Goal: Task Accomplishment & Management: Use online tool/utility

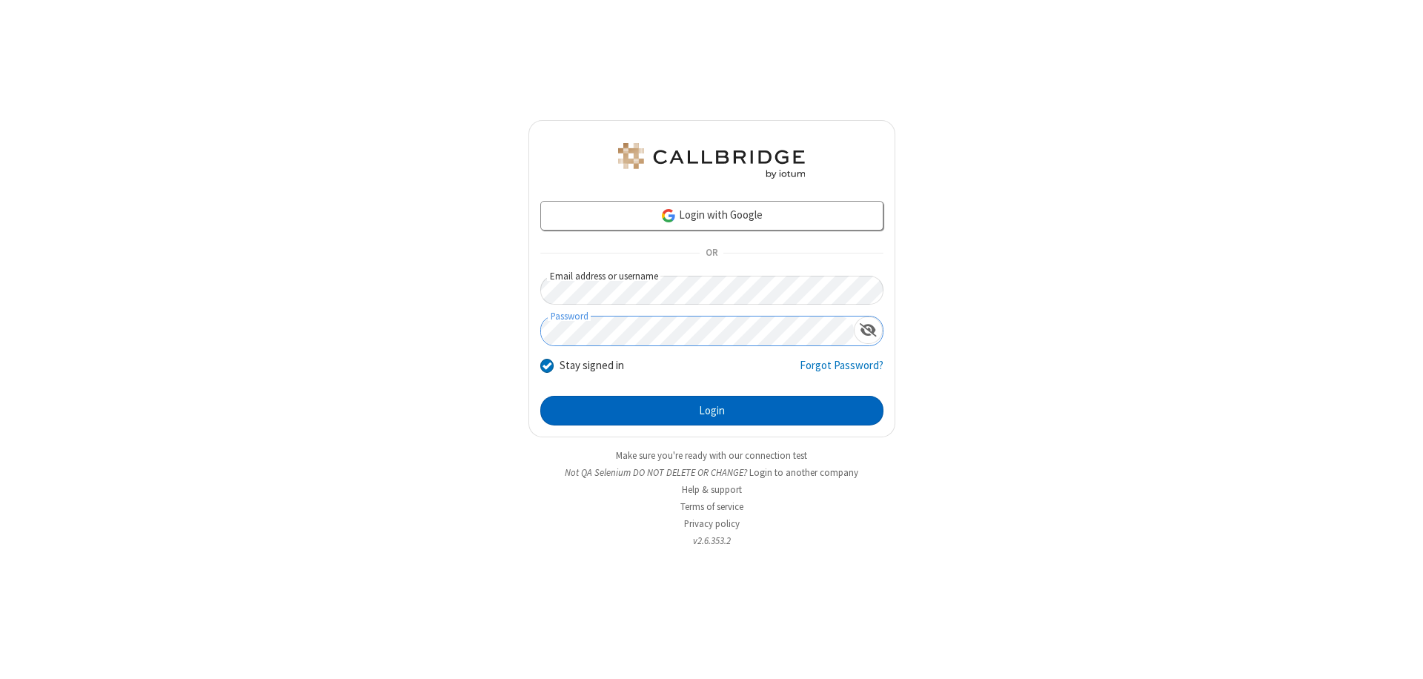
click at [712, 411] on button "Login" at bounding box center [711, 411] width 343 height 30
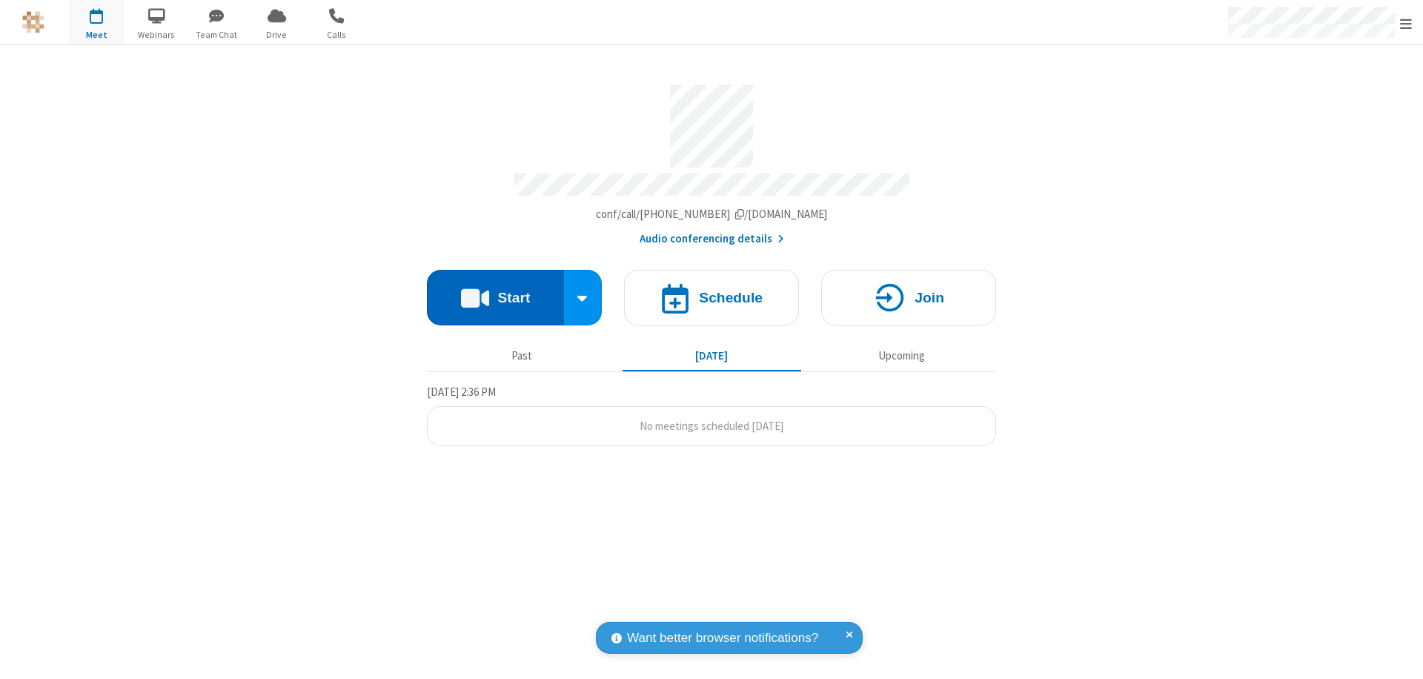
click at [495, 291] on button "Start" at bounding box center [495, 298] width 137 height 56
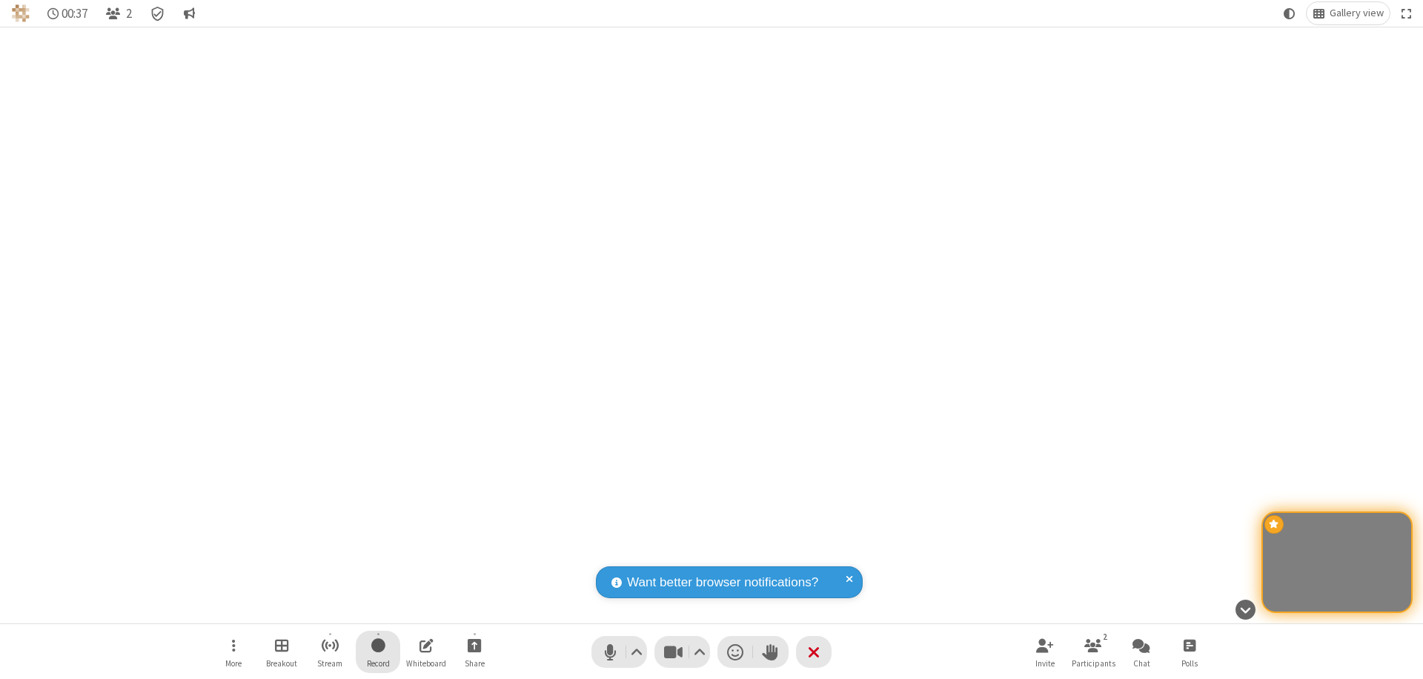
click at [378, 652] on span "Start recording" at bounding box center [378, 645] width 14 height 19
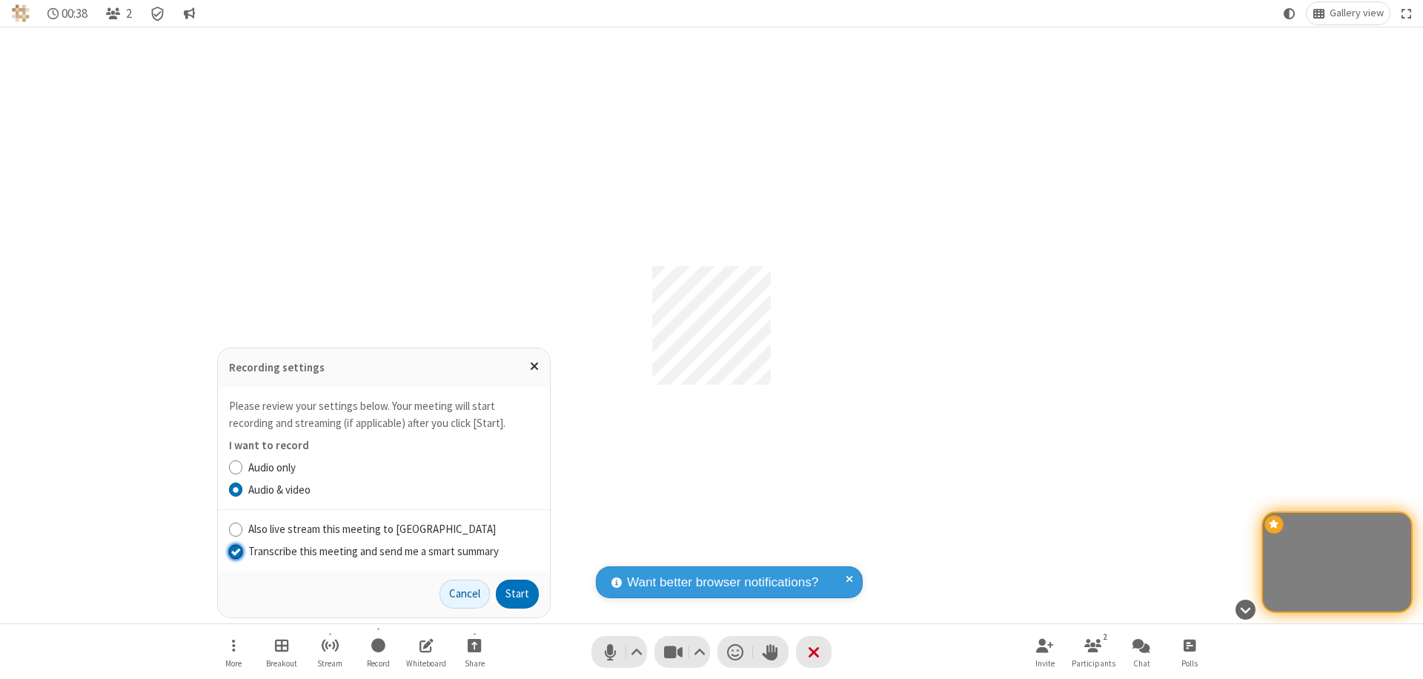
click at [235, 551] on input "Transcribe this meeting and send me a smart summary" at bounding box center [236, 551] width 14 height 16
click at [393, 489] on label "Audio & video" at bounding box center [393, 490] width 291 height 17
click at [243, 489] on input "Audio & video" at bounding box center [236, 490] width 14 height 16
click at [517, 594] on button "Start" at bounding box center [517, 595] width 43 height 30
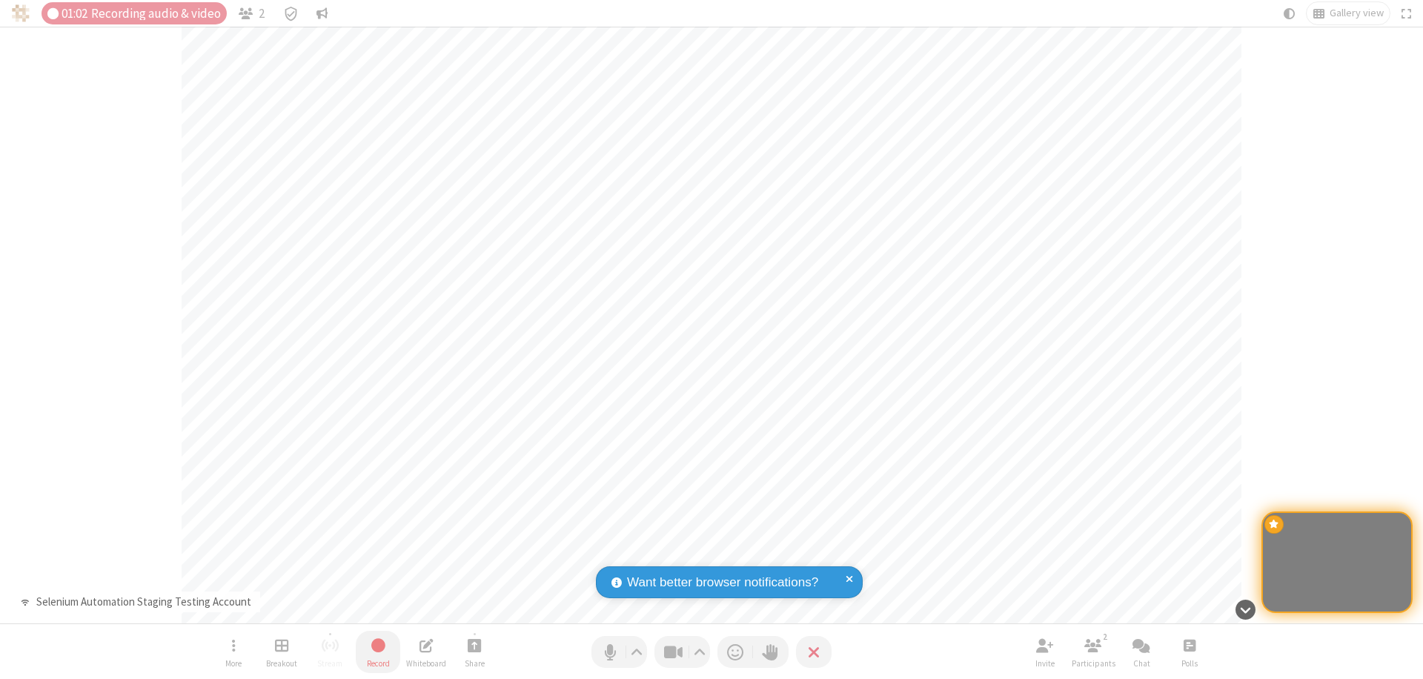
click at [378, 652] on span "Stop recording" at bounding box center [378, 645] width 19 height 20
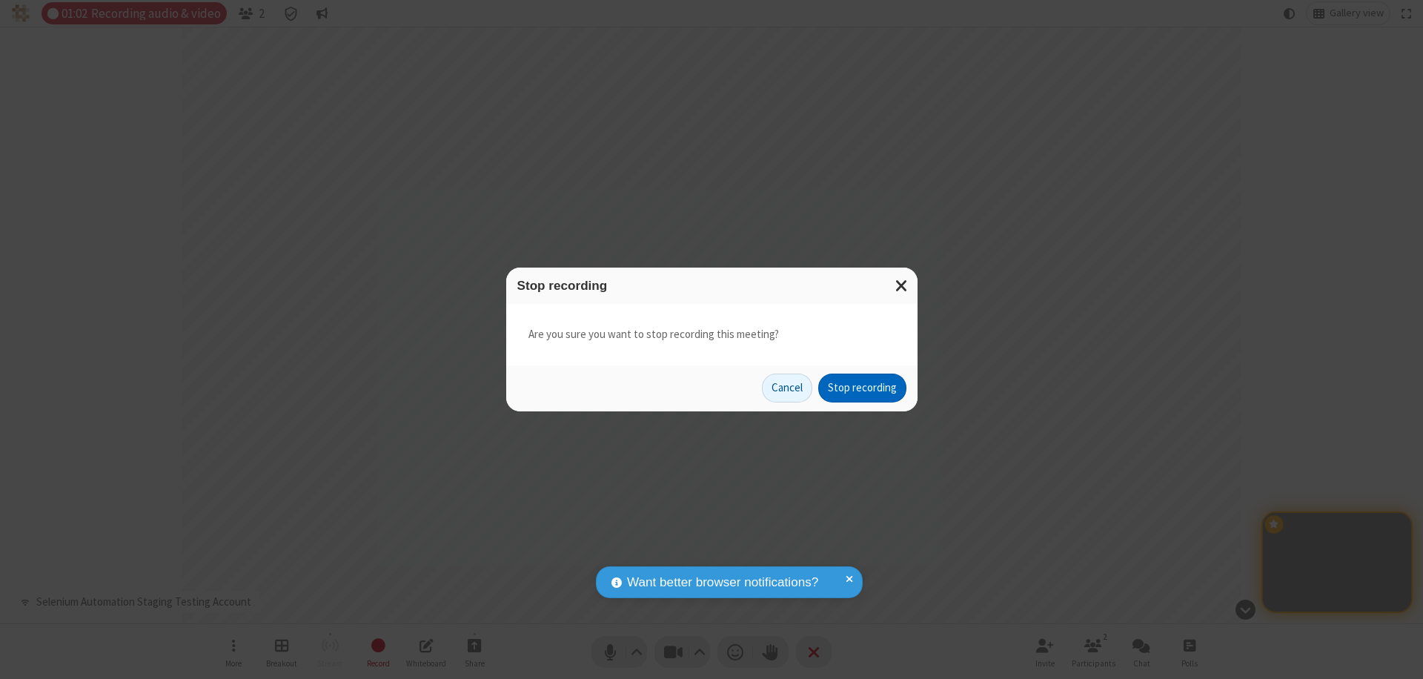
click at [862, 388] on button "Stop recording" at bounding box center [862, 389] width 88 height 30
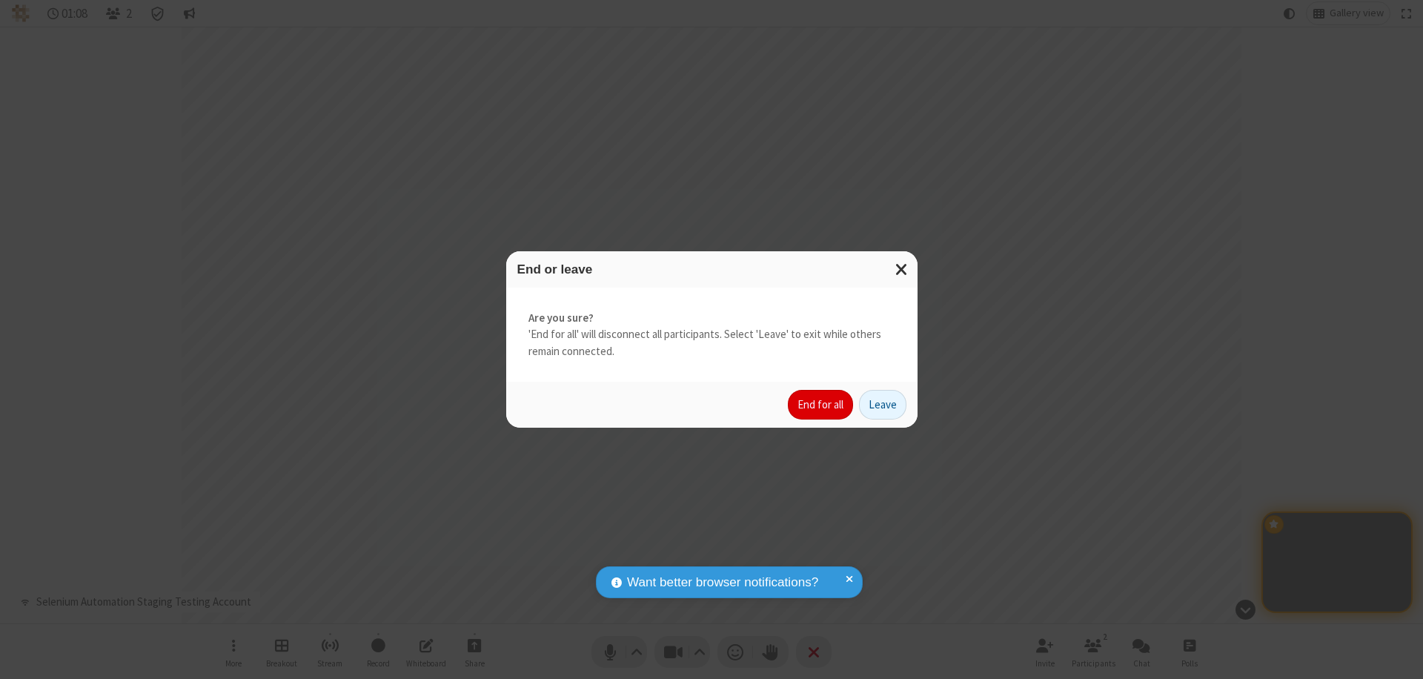
click at [821, 405] on button "End for all" at bounding box center [820, 405] width 65 height 30
